Goal: Task Accomplishment & Management: Complete application form

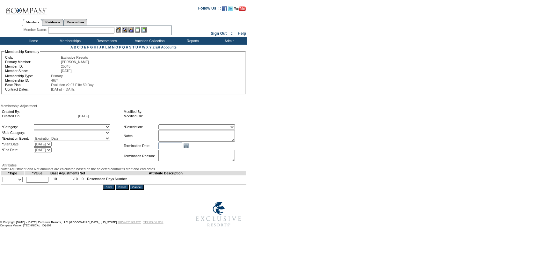
click at [52, 144] on select "7/3/2008 8/1/2009 8/1/2010 8/1/2011 9/1/2012 7/1/2013 7/1/2014 7/1/2015 7/1/201…" at bounding box center [43, 143] width 18 height 5
select select "9/1/2025 12:00:00 AM"
click at [47, 143] on select "7/3/2008 8/1/2009 8/1/2010 8/1/2011 9/1/2012 7/1/2013 7/1/2014 7/1/2015 7/1/201…" at bounding box center [43, 143] width 18 height 5
click at [52, 152] on select "7/31/2009 7/31/2010 7/31/2011 8/31/2012 6/30/2013 6/30/2014 6/30/2015 6/30/2016…" at bounding box center [43, 149] width 18 height 5
select select "8/31/2026 12:00:00 AM"
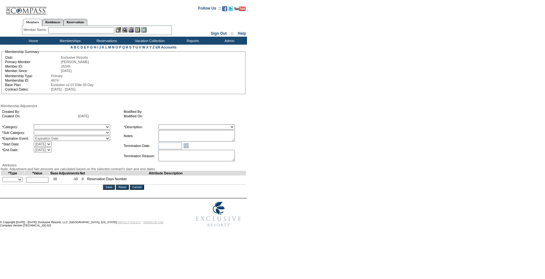
click at [47, 149] on select "7/31/2009 7/31/2010 7/31/2011 8/31/2012 6/30/2013 6/30/2014 6/30/2015 6/30/2016…" at bounding box center [43, 149] width 18 height 5
click at [176, 132] on textarea at bounding box center [196, 135] width 76 height 11
paste textarea "Per [PERSON_NAME] case [DATE] and [PERSON_NAME]/[PERSON_NAME] approval, rolling…"
type textarea "Per [PERSON_NAME] case [DATE] and [PERSON_NAME]/[PERSON_NAME] approval, rolling…"
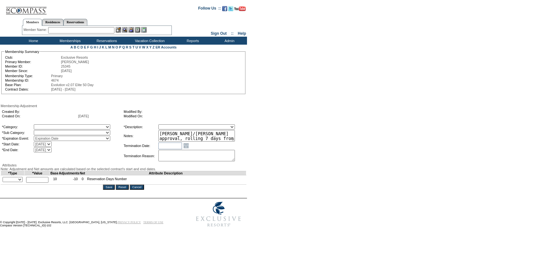
click at [182, 126] on select "Membership/Transfer Fee Adjustment Membership Fee Adjustment Add-On Fee Adjustm…" at bounding box center [196, 126] width 76 height 5
click at [170, 125] on select "Membership/Transfer Fee Adjustment Membership Fee Adjustment Add-On Fee Adjustm…" at bounding box center [196, 126] width 76 height 5
click at [108, 129] on select "A La Carte Days Contract Election Days Converted Days Coronavirus Other Referra…" at bounding box center [72, 126] width 76 height 5
click at [197, 127] on select "Membership/Transfer Fee Adjustment Membership Fee Adjustment Add-On Fee Adjustm…" at bounding box center [196, 126] width 76 height 5
select select "275"
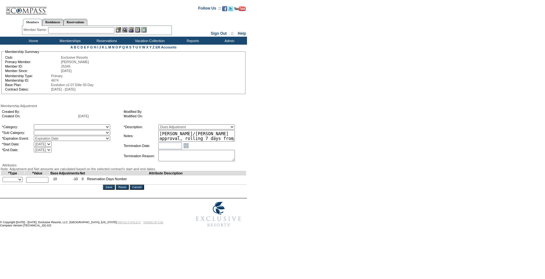
click at [170, 125] on select "Membership/Transfer Fee Adjustment Membership Fee Adjustment Add-On Fee Adjustm…" at bounding box center [196, 126] width 76 height 5
click at [104, 127] on select "A La Carte Days Contract Election Days Converted Days Coronavirus Other Referra…" at bounding box center [72, 126] width 76 height 5
select select "781"
click at [47, 125] on select "A La Carte Days Contract Election Days Converted Days Coronavirus Other Referra…" at bounding box center [72, 126] width 76 height 5
click at [92, 134] on select at bounding box center [72, 132] width 76 height 5
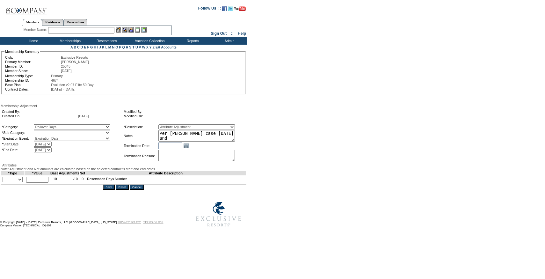
click at [85, 134] on select "Rollover Days" at bounding box center [72, 132] width 76 height 5
select select "782"
click at [47, 131] on select "Rollover Days" at bounding box center [72, 132] width 76 height 5
click at [18, 184] on td "+ - Override *" at bounding box center [13, 179] width 24 height 9
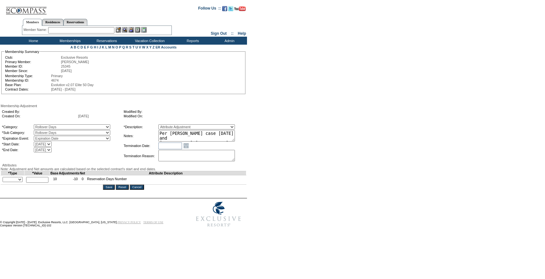
click at [18, 182] on select "+ - Override" at bounding box center [13, 179] width 20 height 5
select select "1"
click at [4, 182] on select "+ - Override" at bounding box center [13, 179] width 20 height 5
click at [41, 182] on input "text" at bounding box center [37, 180] width 22 height 6
type input "7"
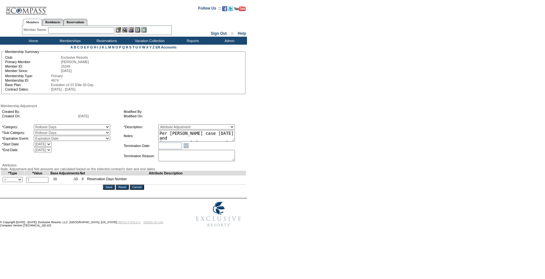
click at [235, 137] on textarea "Per [PERSON_NAME] case [DATE] and [PERSON_NAME]/[PERSON_NAME] approval, rolling…" at bounding box center [196, 135] width 76 height 11
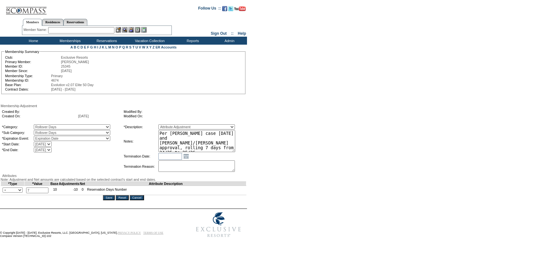
drag, startPoint x: 242, startPoint y: 142, endPoint x: 242, endPoint y: 152, distance: 9.9
click at [235, 152] on textarea "Per [PERSON_NAME] case [DATE] and [PERSON_NAME]/[PERSON_NAME] approval, rolling…" at bounding box center [196, 141] width 77 height 22
click at [235, 148] on textarea "Per [PERSON_NAME] case [DATE] and [PERSON_NAME]/[PERSON_NAME] approval, rolling…" at bounding box center [196, 141] width 77 height 22
click at [112, 200] on input "Save" at bounding box center [109, 197] width 12 height 5
